Goal: Browse casually: Explore the website without a specific task or goal

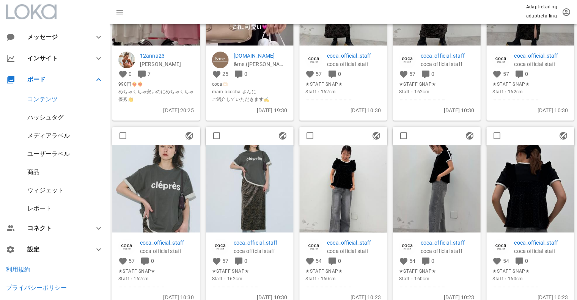
scroll to position [152, 0]
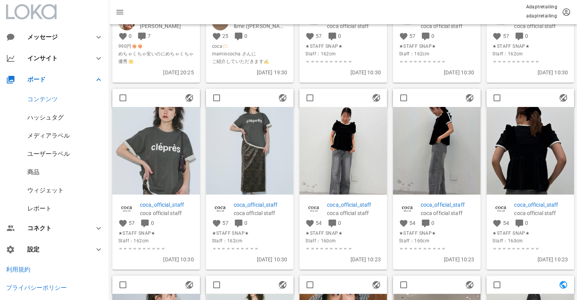
click at [45, 139] on div "メディアラベル" at bounding box center [48, 135] width 43 height 7
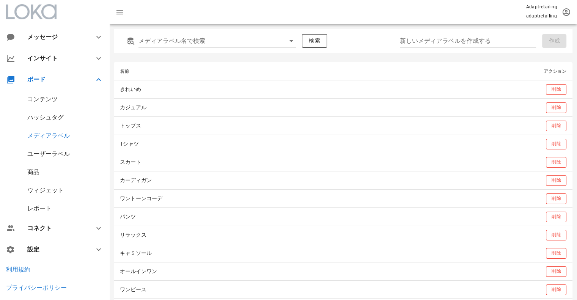
click at [44, 156] on div "ユーザーラベル" at bounding box center [48, 153] width 43 height 7
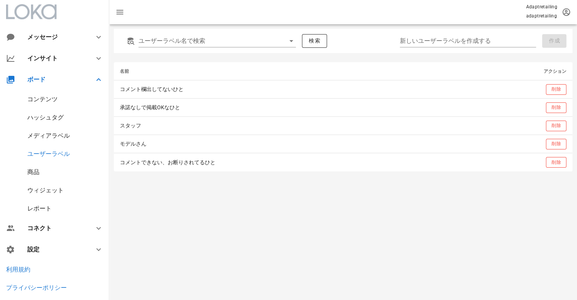
click at [48, 113] on div "ハッシュタグ" at bounding box center [54, 118] width 109 height 18
click at [47, 114] on div "ハッシュタグ" at bounding box center [45, 117] width 36 height 7
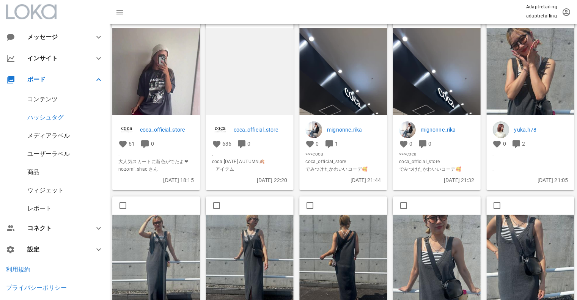
scroll to position [152, 0]
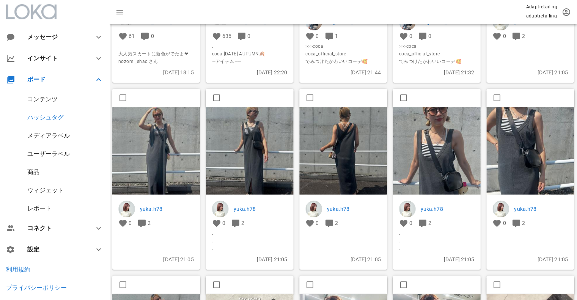
click at [164, 141] on img at bounding box center [156, 151] width 88 height 88
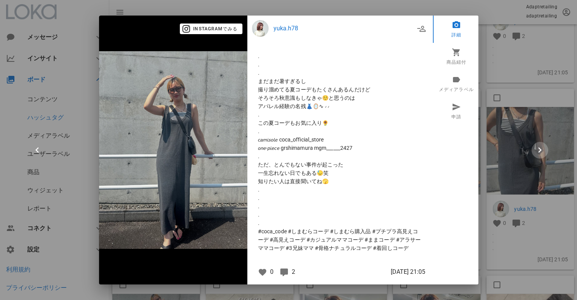
click at [536, 146] on icon "button" at bounding box center [540, 150] width 11 height 11
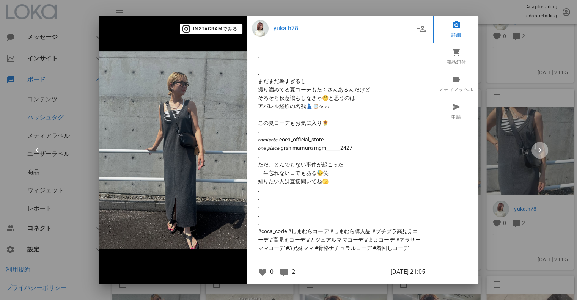
click at [536, 146] on icon "button" at bounding box center [540, 150] width 11 height 11
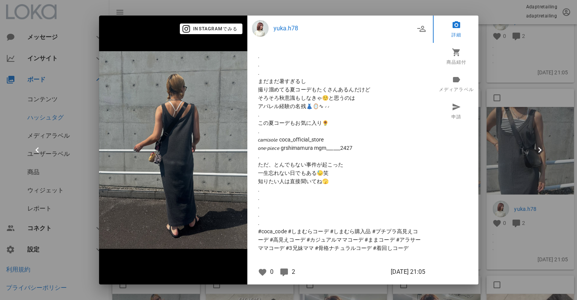
click at [501, 146] on div at bounding box center [288, 150] width 577 height 300
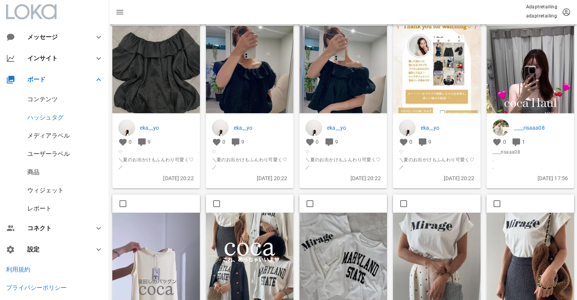
scroll to position [569, 0]
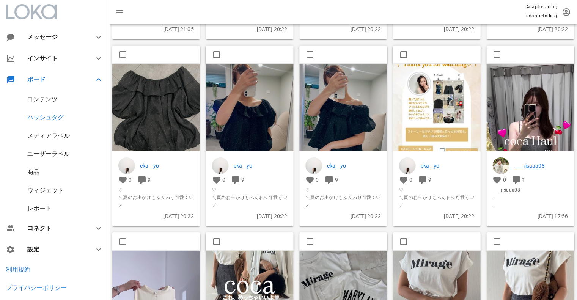
click at [530, 104] on img at bounding box center [531, 142] width 88 height 156
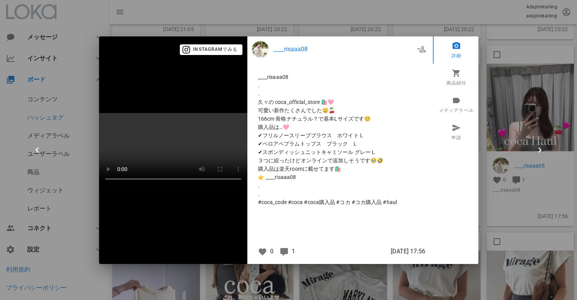
click at [492, 43] on div at bounding box center [288, 150] width 577 height 300
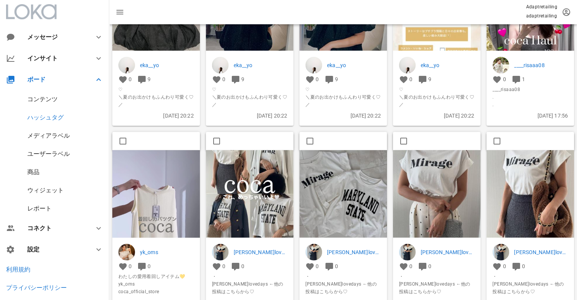
scroll to position [683, 0]
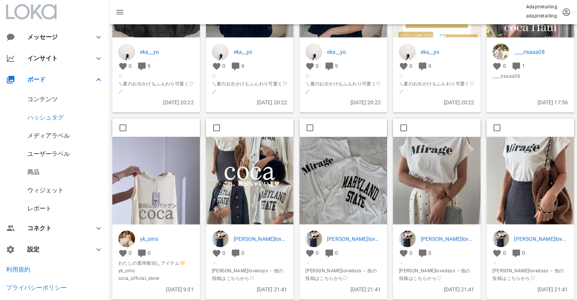
click at [262, 165] on img at bounding box center [250, 181] width 88 height 88
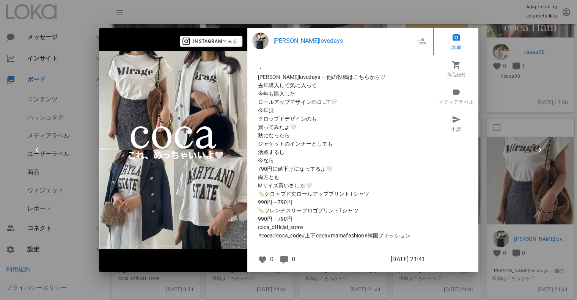
click at [522, 101] on div at bounding box center [288, 150] width 577 height 300
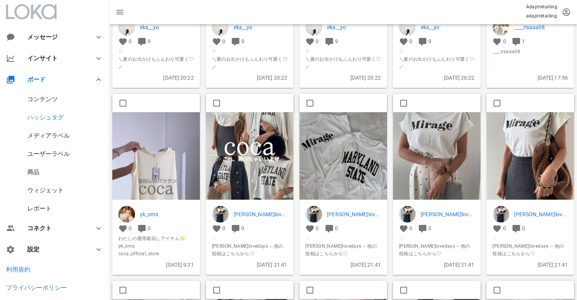
scroll to position [721, 0]
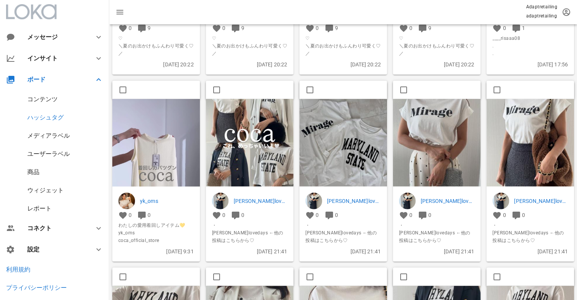
click at [155, 130] on img at bounding box center [156, 177] width 88 height 156
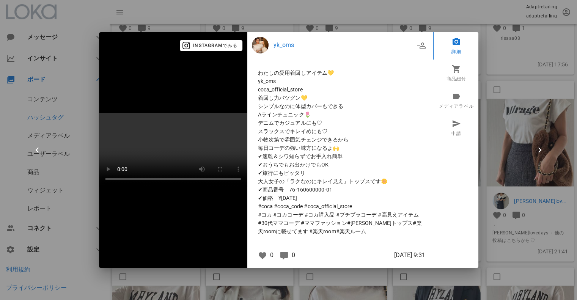
click at [525, 89] on div at bounding box center [288, 150] width 577 height 300
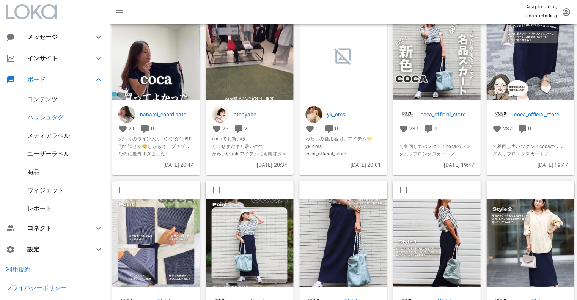
scroll to position [1291, 0]
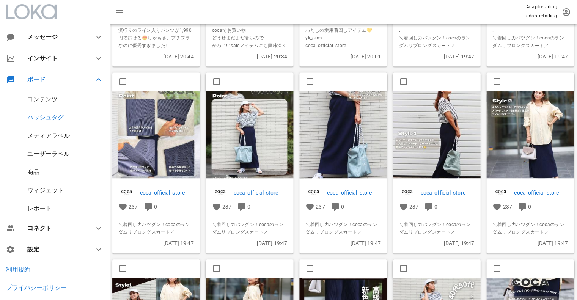
click at [173, 127] on img at bounding box center [156, 135] width 88 height 88
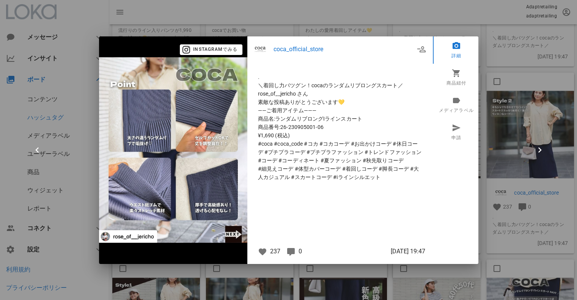
click at [555, 124] on div at bounding box center [288, 150] width 577 height 300
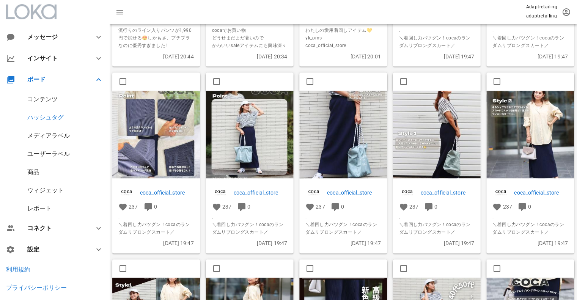
click at [465, 125] on img at bounding box center [437, 135] width 88 height 88
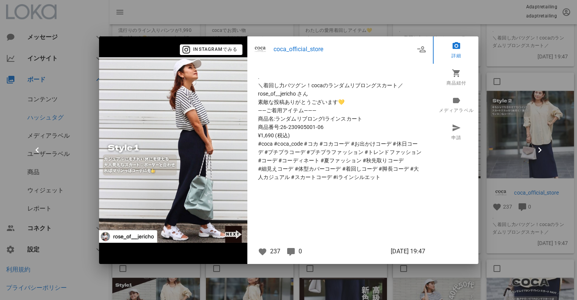
click at [502, 132] on div at bounding box center [288, 150] width 577 height 300
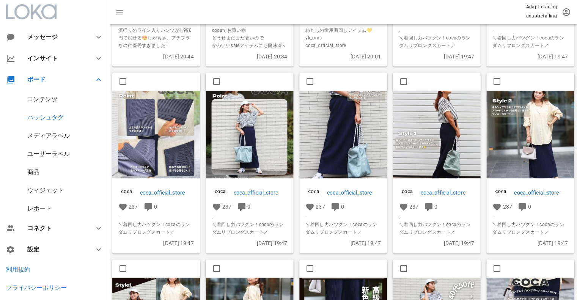
click at [519, 143] on img at bounding box center [531, 135] width 88 height 88
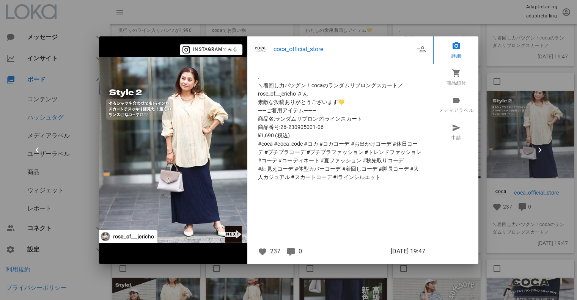
click at [501, 137] on div at bounding box center [288, 150] width 577 height 300
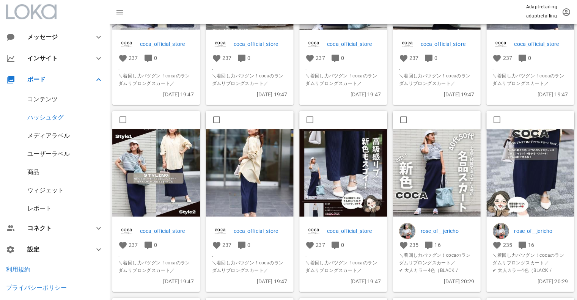
scroll to position [1442, 0]
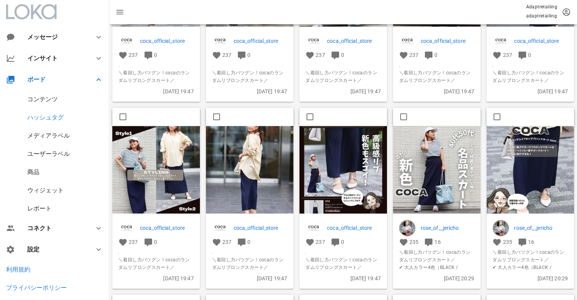
click at [259, 153] on img at bounding box center [250, 170] width 88 height 88
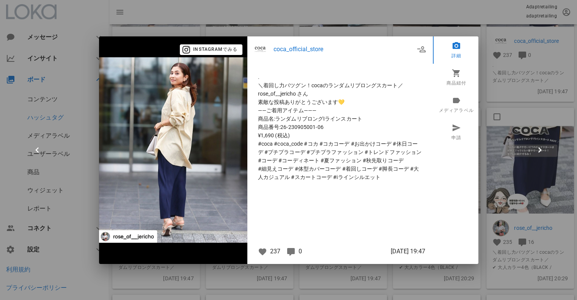
click at [535, 97] on div at bounding box center [288, 150] width 577 height 300
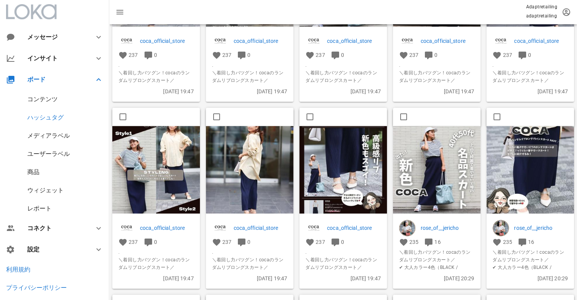
click at [180, 164] on img at bounding box center [156, 170] width 88 height 88
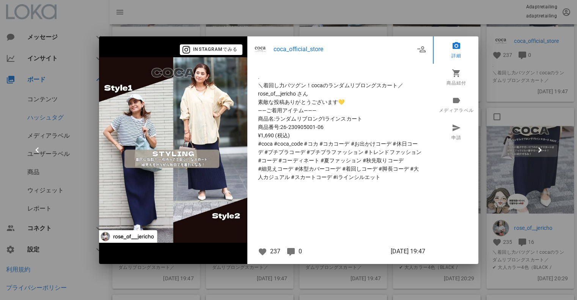
click at [534, 107] on div at bounding box center [288, 150] width 577 height 300
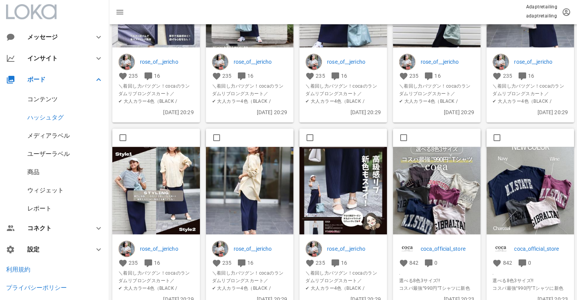
scroll to position [1822, 0]
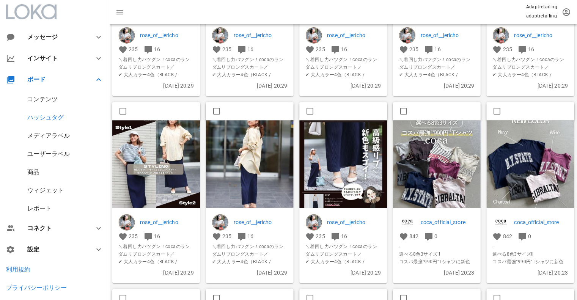
click at [435, 124] on img at bounding box center [437, 165] width 88 height 88
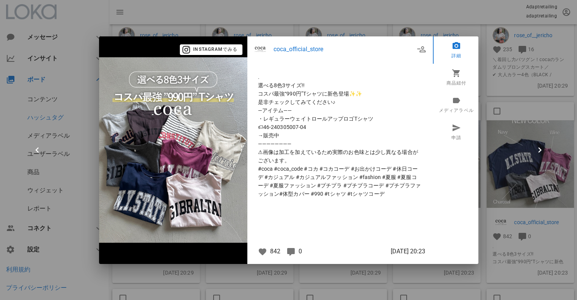
click at [528, 142] on div at bounding box center [288, 150] width 577 height 300
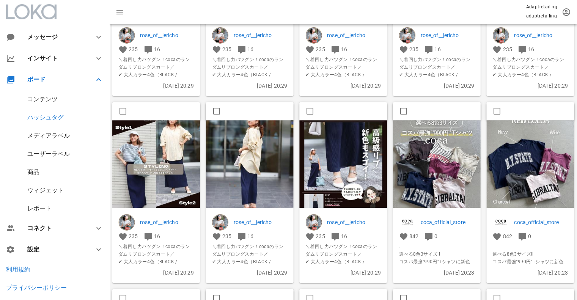
click at [528, 142] on img at bounding box center [531, 165] width 88 height 88
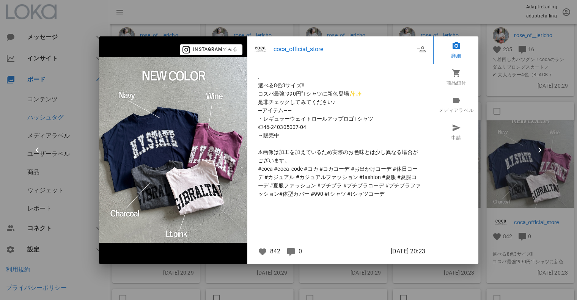
click at [507, 124] on div at bounding box center [288, 150] width 577 height 300
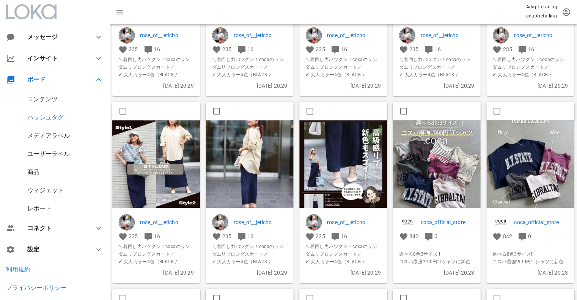
click at [451, 152] on img at bounding box center [437, 165] width 88 height 88
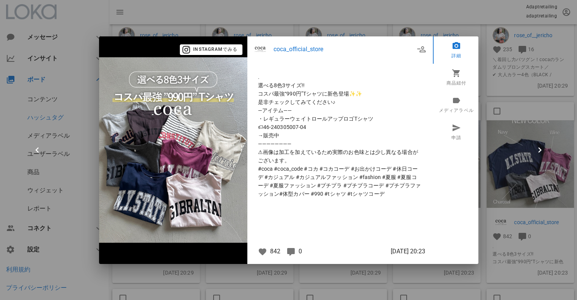
click at [515, 114] on div at bounding box center [288, 150] width 577 height 300
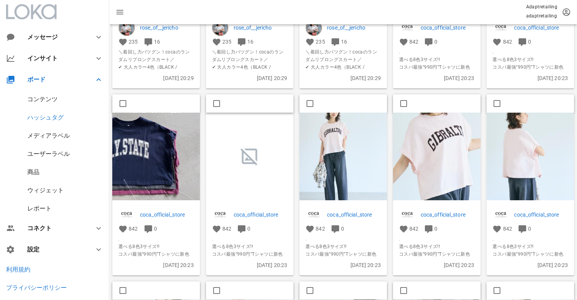
scroll to position [2012, 0]
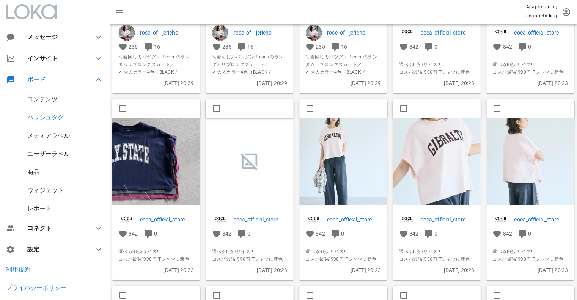
click at [164, 174] on img at bounding box center [156, 162] width 88 height 88
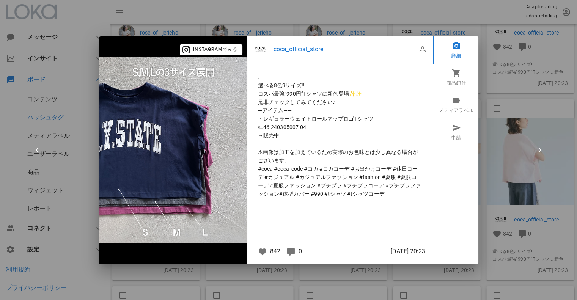
click at [520, 103] on div at bounding box center [288, 150] width 577 height 300
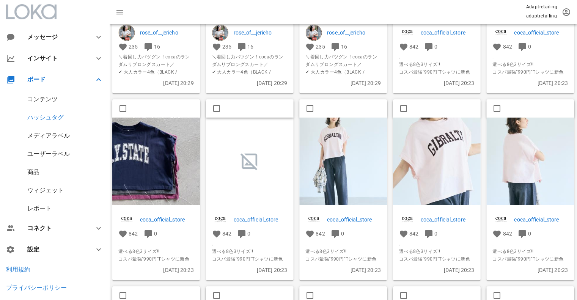
click at [273, 136] on div at bounding box center [250, 162] width 88 height 88
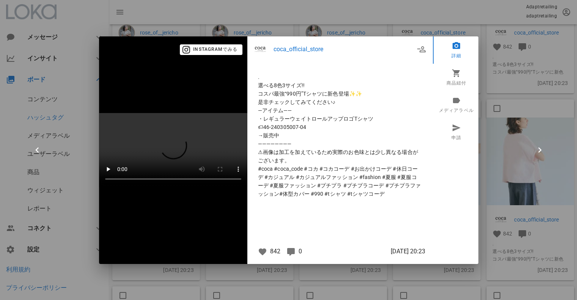
click at [534, 113] on div at bounding box center [288, 150] width 577 height 300
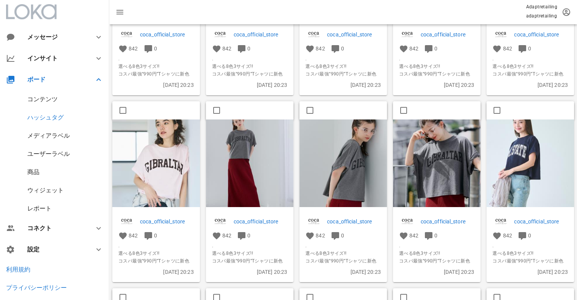
scroll to position [2201, 0]
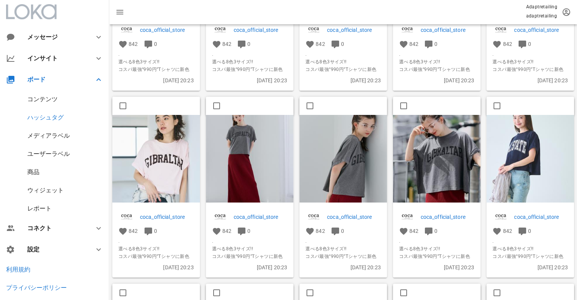
click at [353, 155] on img at bounding box center [343, 159] width 88 height 88
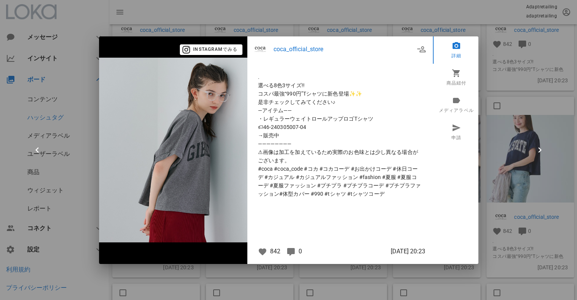
click at [517, 106] on div at bounding box center [288, 150] width 577 height 300
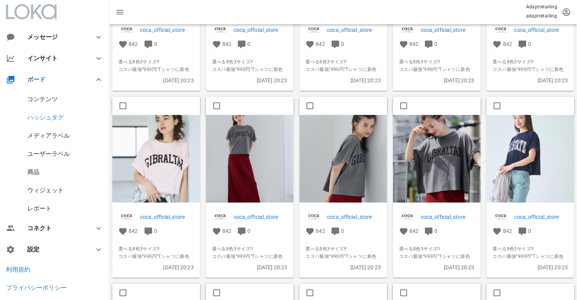
click at [429, 147] on img at bounding box center [437, 159] width 88 height 88
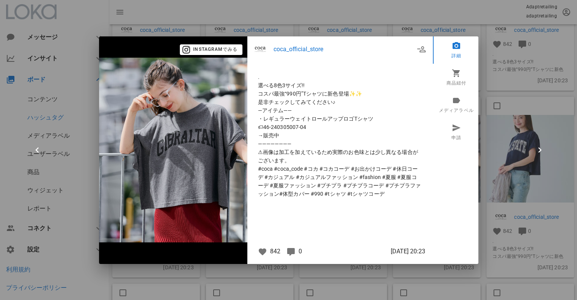
drag, startPoint x: 548, startPoint y: 112, endPoint x: 531, endPoint y: 110, distance: 17.6
click at [548, 111] on div at bounding box center [288, 150] width 577 height 300
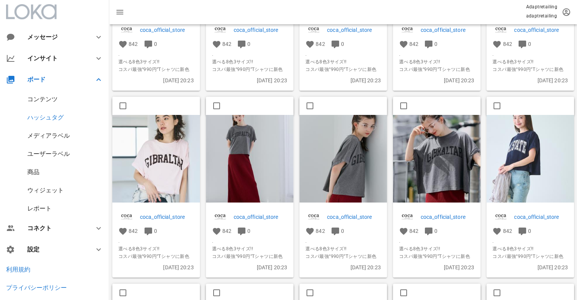
click at [254, 149] on img at bounding box center [250, 159] width 88 height 88
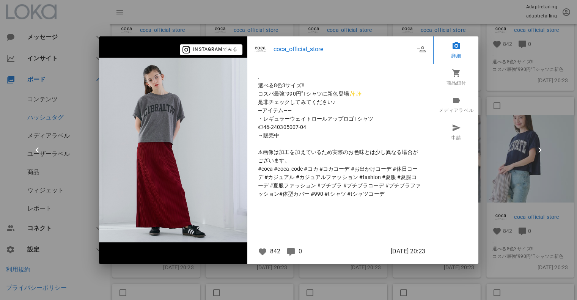
click at [535, 126] on div at bounding box center [288, 150] width 577 height 300
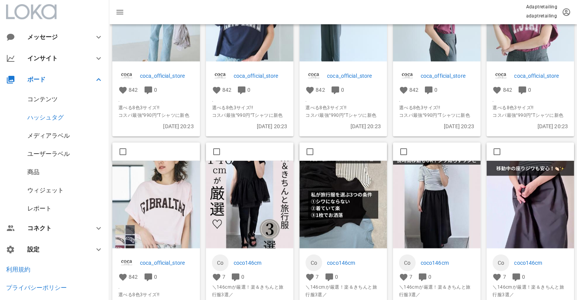
scroll to position [2543, 0]
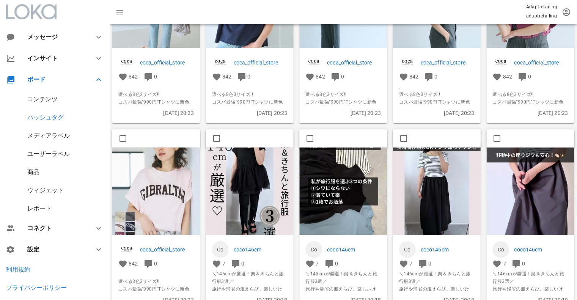
click at [264, 160] on img at bounding box center [250, 192] width 88 height 88
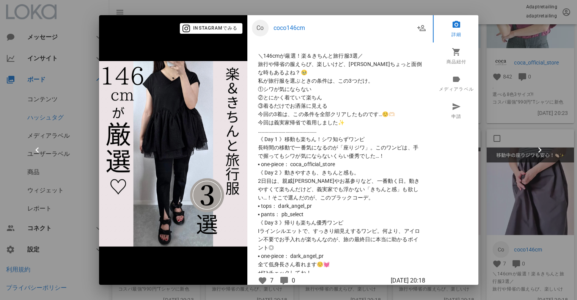
click at [526, 131] on div at bounding box center [288, 150] width 577 height 300
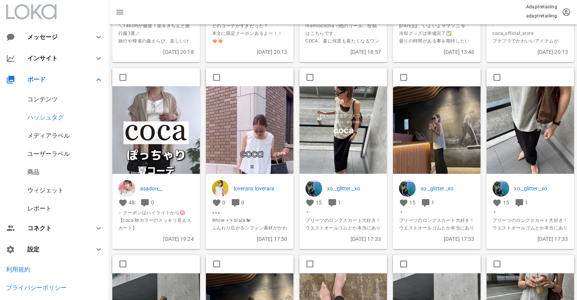
scroll to position [3166, 0]
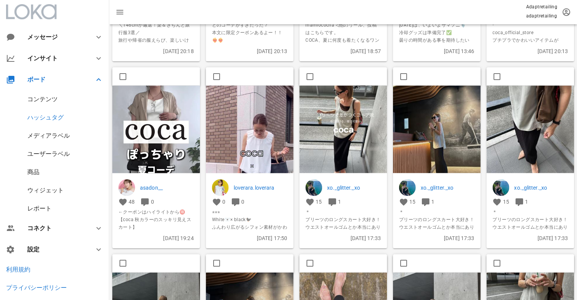
click at [345, 127] on img at bounding box center [343, 129] width 88 height 88
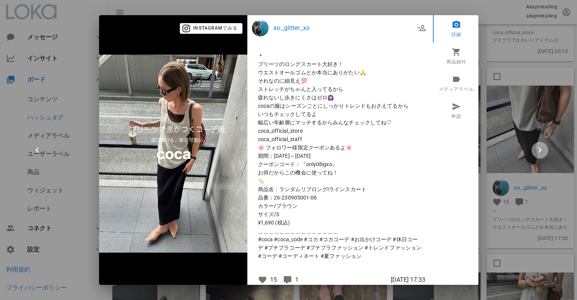
click at [539, 145] on icon "button" at bounding box center [540, 150] width 11 height 11
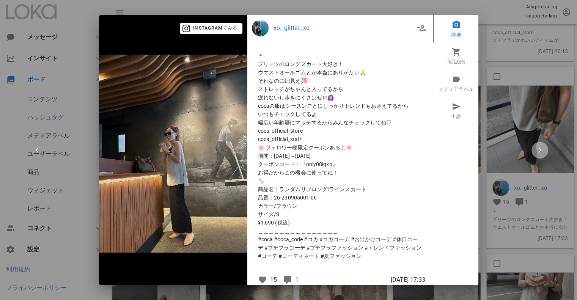
click at [539, 145] on icon "button" at bounding box center [540, 150] width 11 height 11
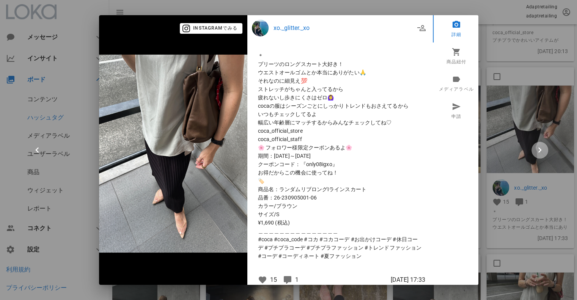
click at [539, 145] on icon "button" at bounding box center [540, 150] width 11 height 11
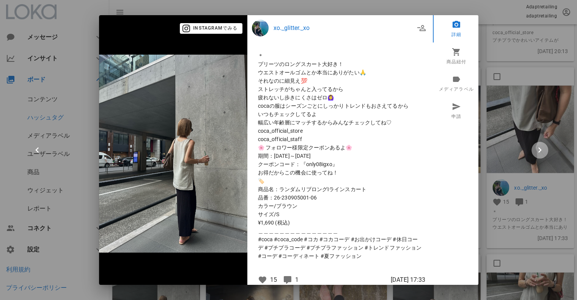
click at [539, 145] on icon "button" at bounding box center [540, 150] width 11 height 11
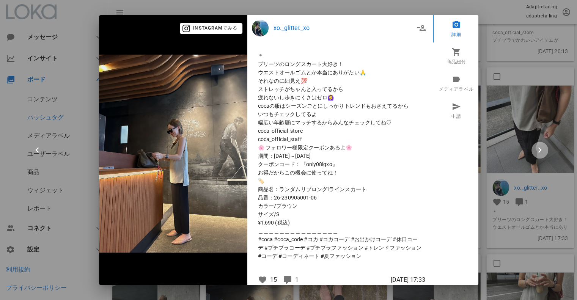
click at [539, 145] on icon "button" at bounding box center [540, 150] width 11 height 11
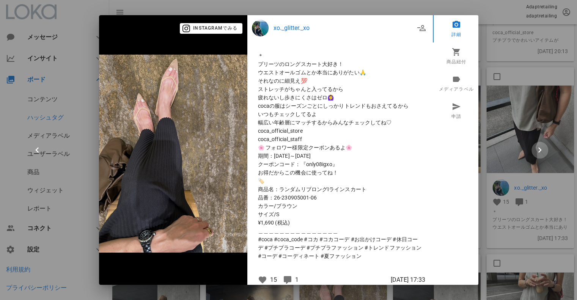
click at [539, 145] on icon "button" at bounding box center [540, 150] width 11 height 11
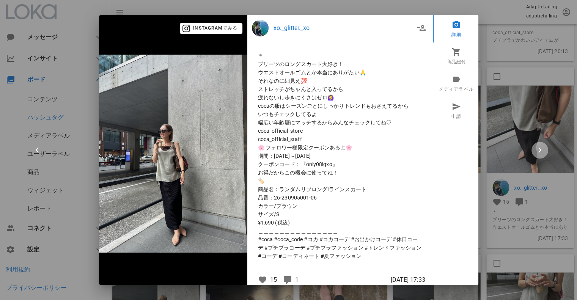
click at [539, 145] on icon "button" at bounding box center [540, 150] width 11 height 11
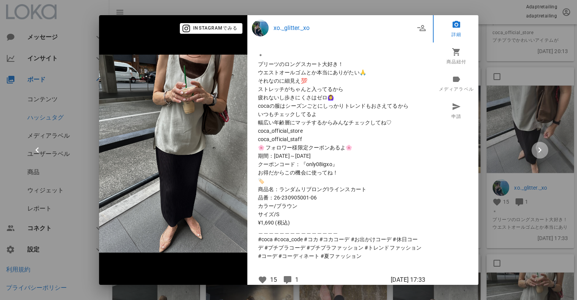
click at [539, 145] on icon "button" at bounding box center [540, 150] width 11 height 11
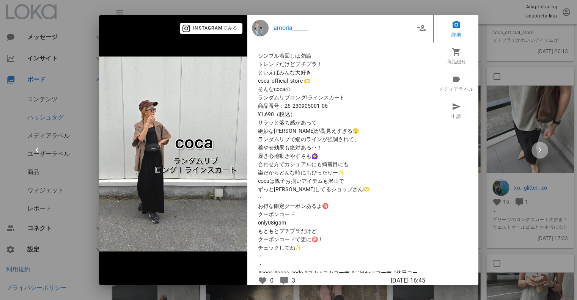
click at [539, 145] on icon "button" at bounding box center [540, 150] width 11 height 11
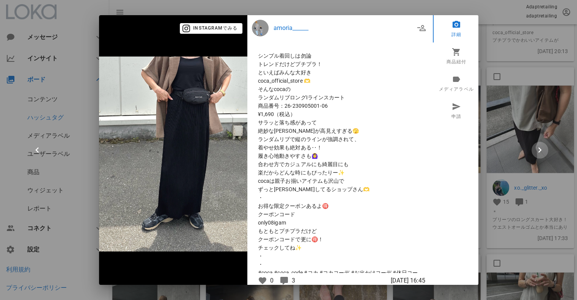
click at [539, 145] on icon "button" at bounding box center [540, 150] width 11 height 11
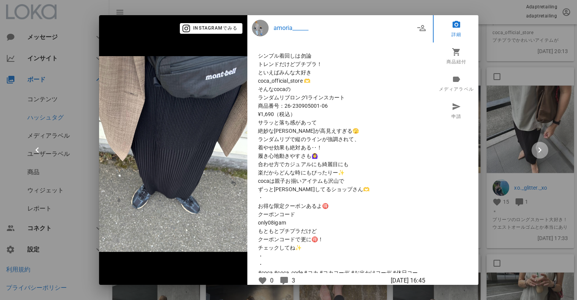
click at [539, 145] on icon "button" at bounding box center [540, 150] width 11 height 11
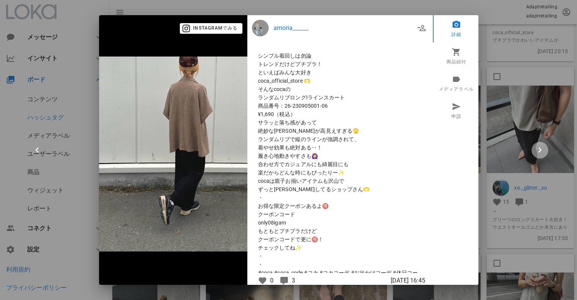
click at [539, 145] on icon "button" at bounding box center [540, 150] width 11 height 11
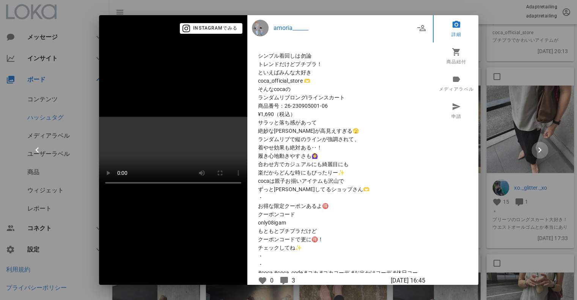
click at [539, 145] on icon "button" at bounding box center [540, 150] width 11 height 11
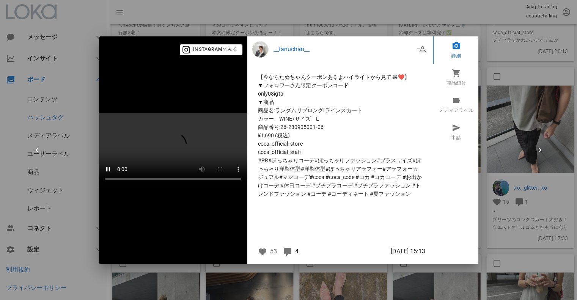
click at [506, 146] on div at bounding box center [288, 150] width 577 height 300
